Goal: Book appointment/travel/reservation

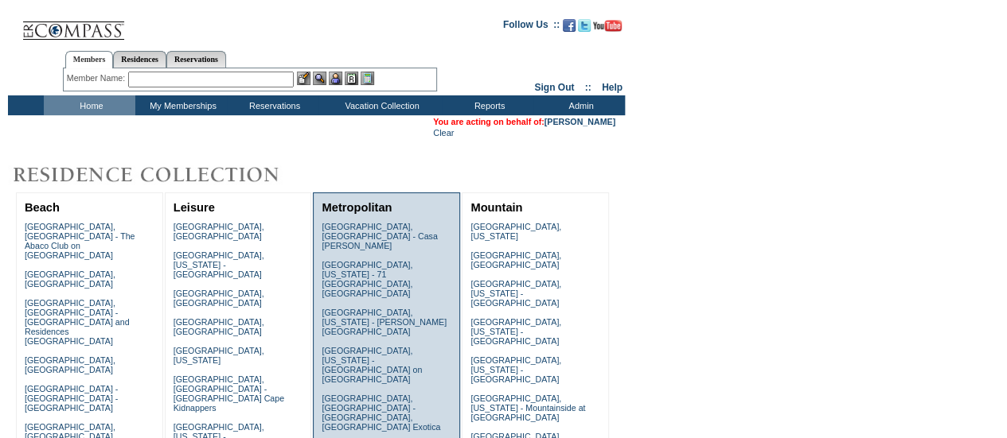
scroll to position [352, 0]
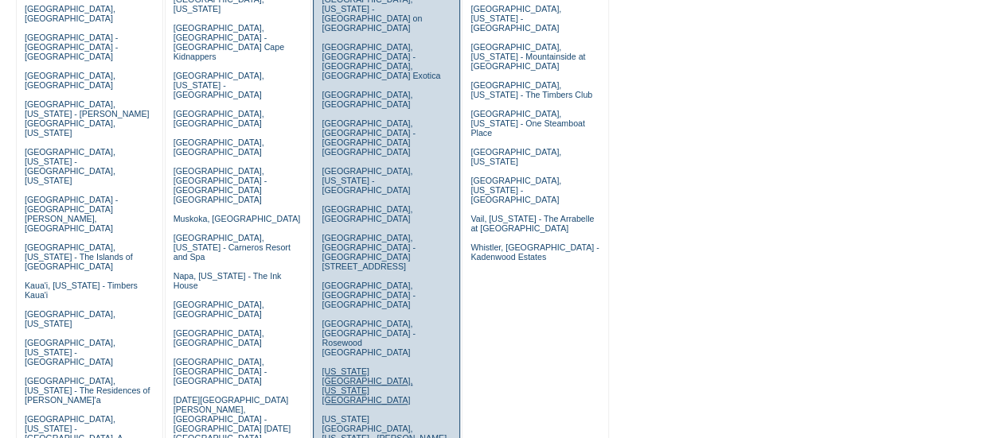
click at [326, 367] on link "[US_STATE][GEOGRAPHIC_DATA], [US_STATE][GEOGRAPHIC_DATA]" at bounding box center [367, 386] width 91 height 38
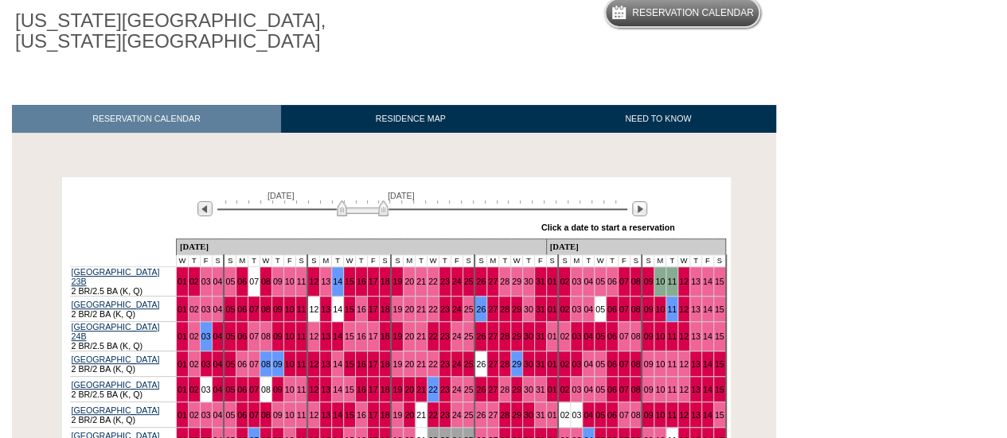
scroll to position [159, 0]
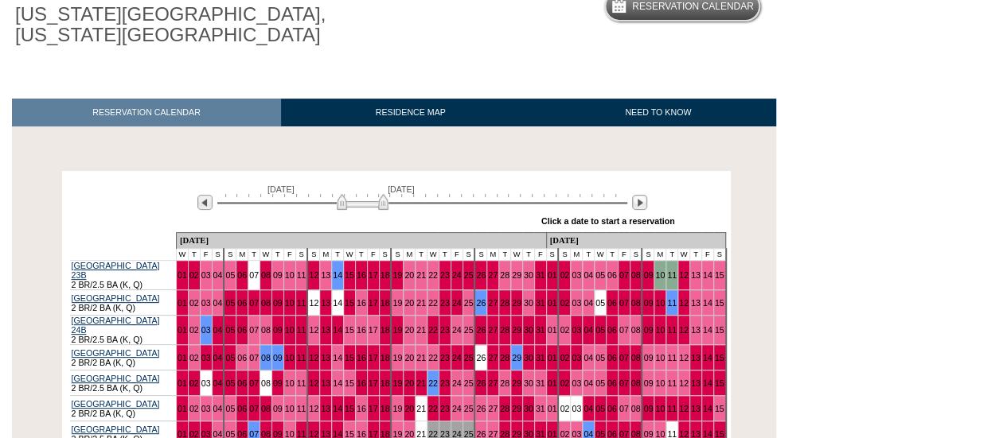
click at [638, 196] on div "October 1, 2025 November 15, 2025" at bounding box center [418, 198] width 459 height 27
click at [637, 205] on img at bounding box center [639, 202] width 15 height 15
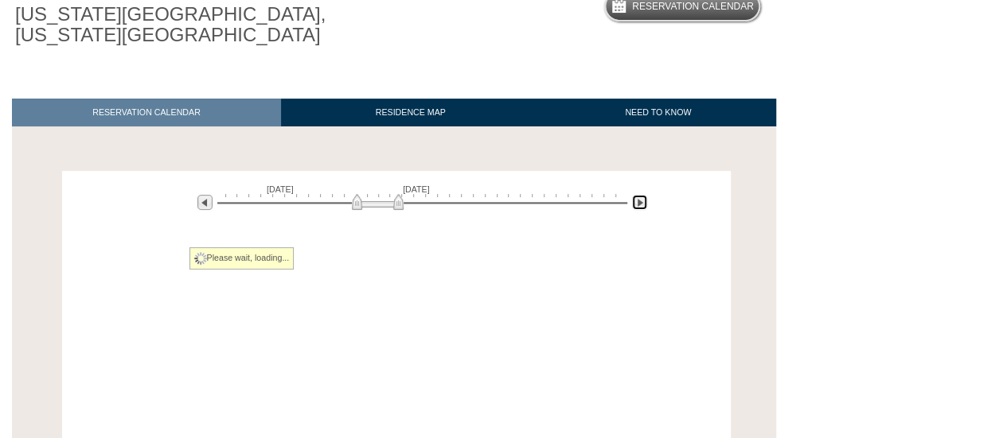
click at [637, 205] on img at bounding box center [639, 202] width 15 height 15
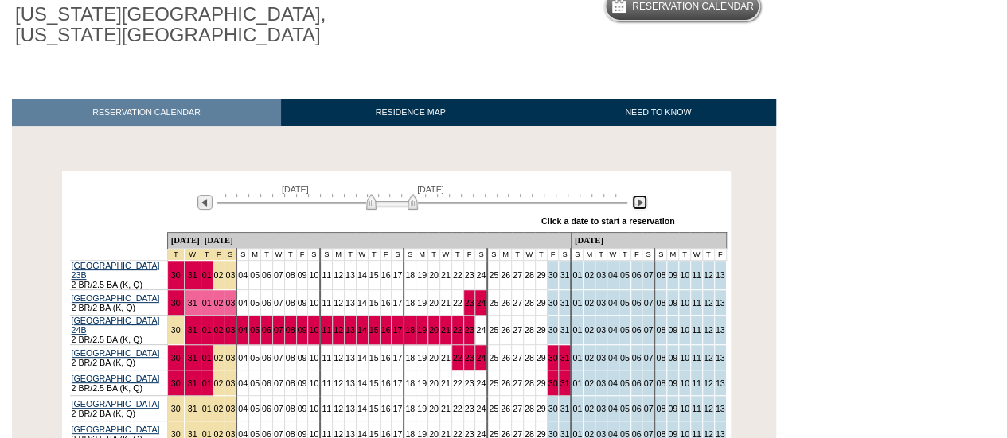
click at [637, 205] on img at bounding box center [639, 202] width 15 height 15
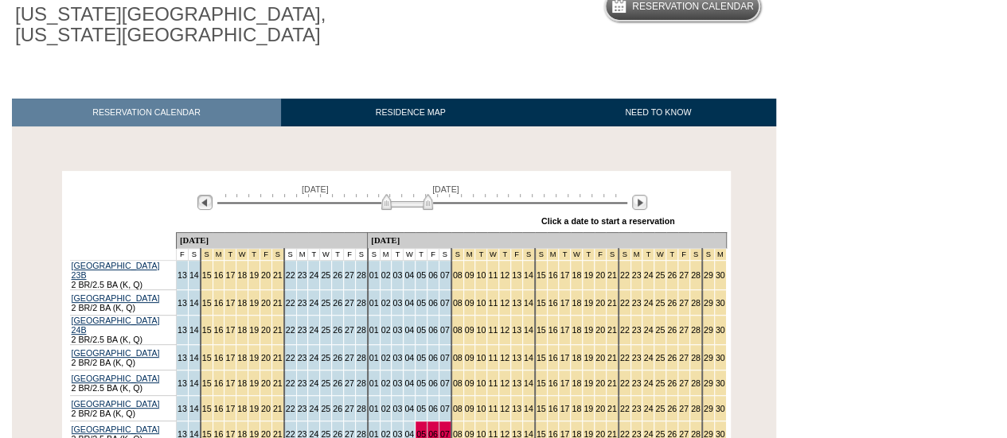
click at [197, 200] on div at bounding box center [201, 203] width 25 height 18
click at [205, 204] on img at bounding box center [204, 202] width 15 height 15
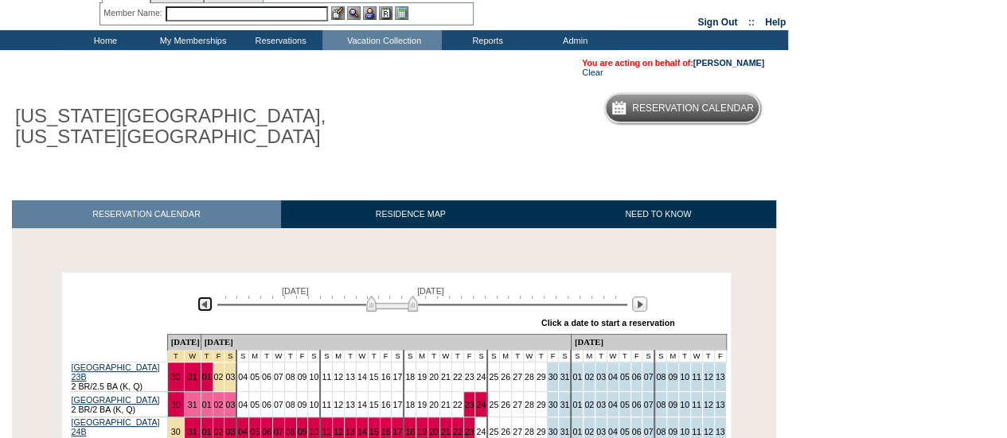
scroll to position [0, 0]
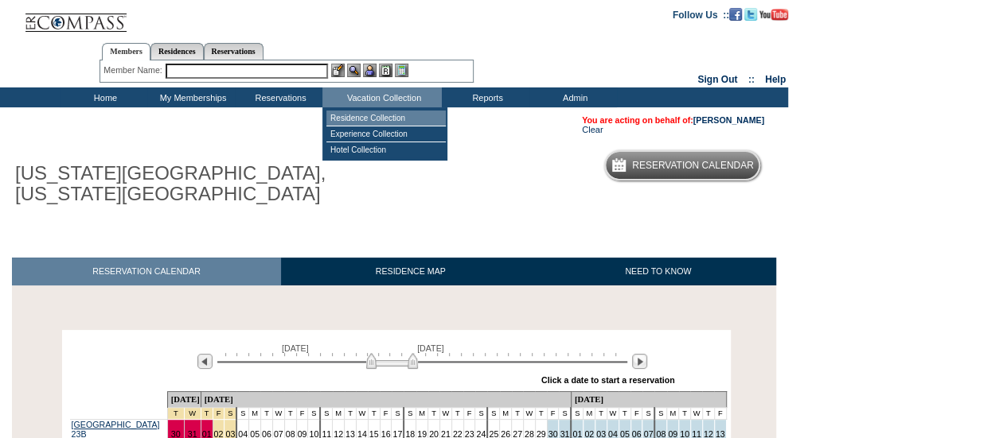
click at [366, 120] on td "Residence Collection" at bounding box center [385, 119] width 119 height 16
